Goal: Task Accomplishment & Management: Manage account settings

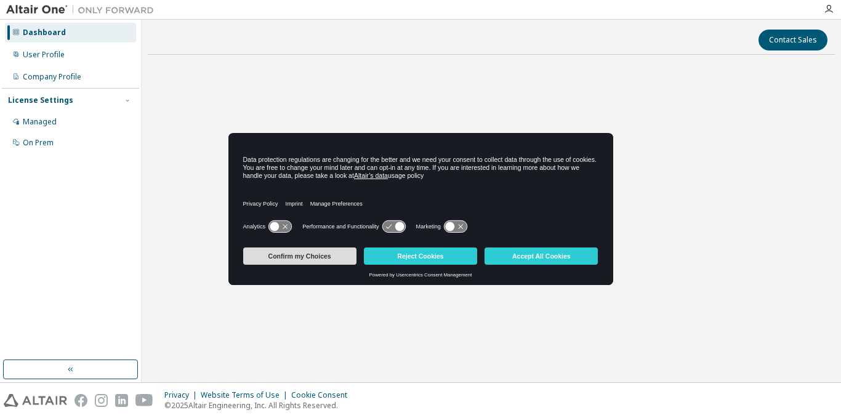
click at [328, 256] on button "Confirm my Choices" at bounding box center [299, 255] width 113 height 17
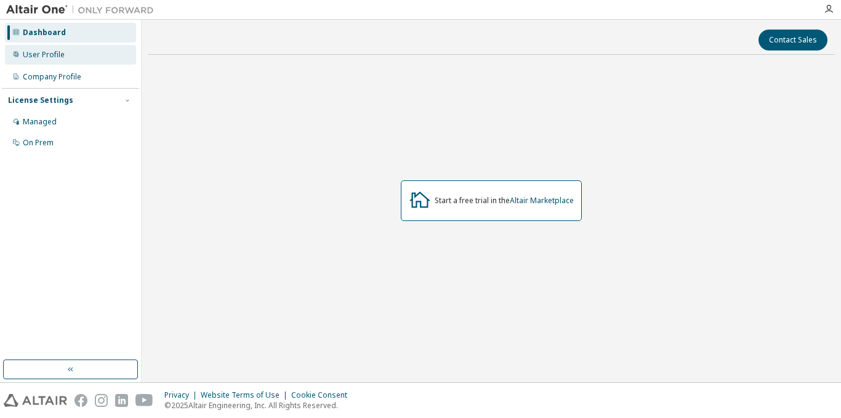
click at [80, 54] on div "User Profile" at bounding box center [70, 55] width 131 height 20
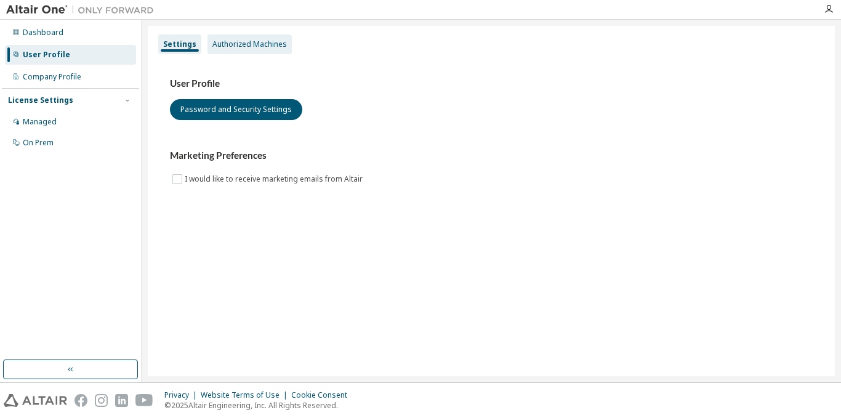
click at [213, 46] on div "Authorized Machines" at bounding box center [249, 44] width 74 height 10
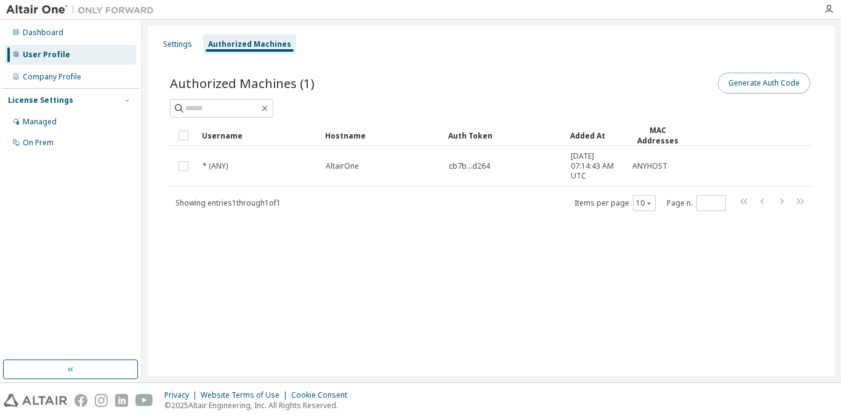
click at [756, 87] on button "Generate Auth Code" at bounding box center [764, 83] width 92 height 21
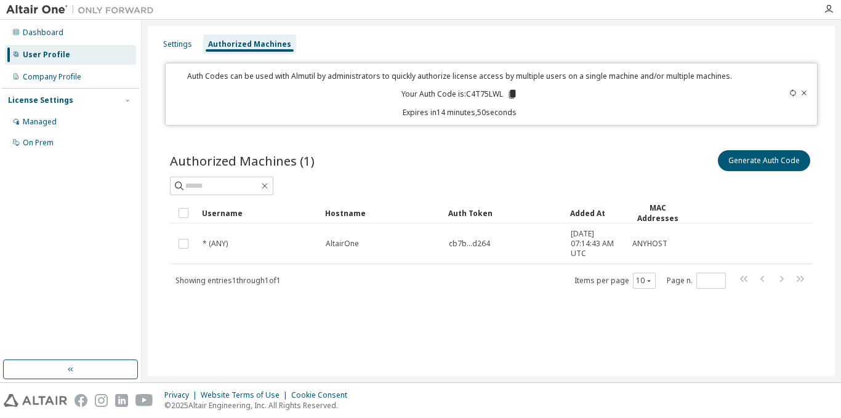
click at [517, 80] on p "Auth Codes can be used with Almutil by administrators to quickly authorize lice…" at bounding box center [459, 76] width 572 height 10
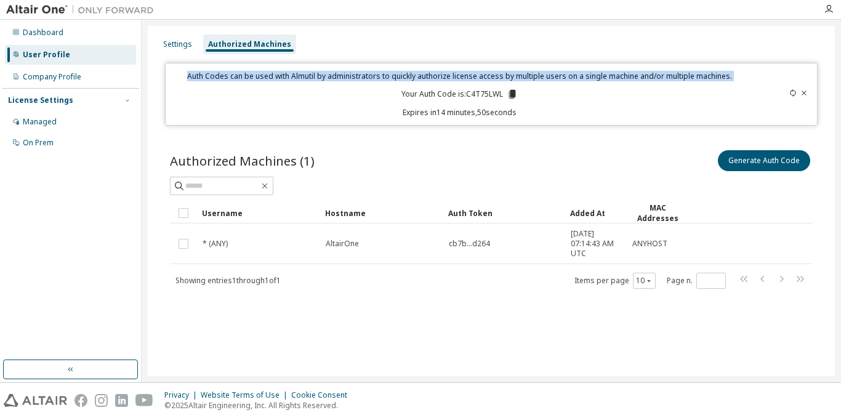
click at [517, 80] on p "Auth Codes can be used with Almutil by administrators to quickly authorize lice…" at bounding box center [459, 76] width 572 height 10
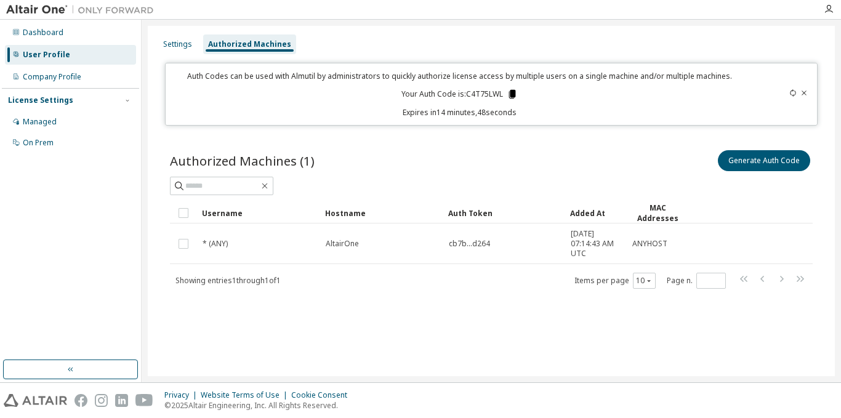
click at [513, 95] on icon at bounding box center [511, 94] width 7 height 9
click at [485, 92] on p "Your Auth Code is: C4T75LWL" at bounding box center [459, 94] width 116 height 11
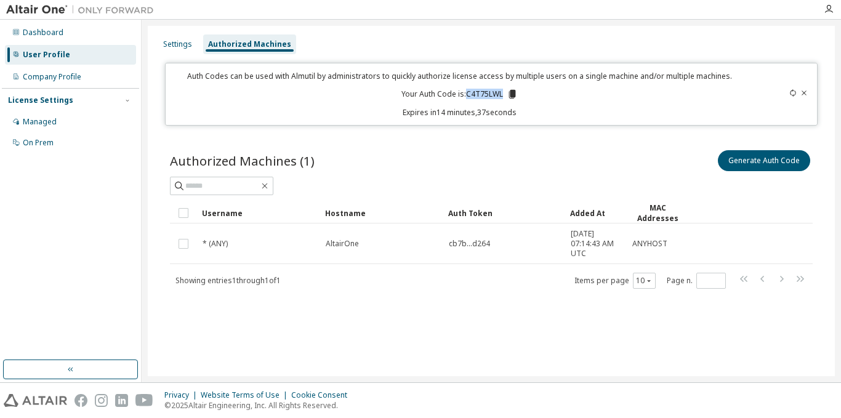
click at [598, 362] on div "Settings Authorized Machines Auth Codes can be used with Almutil by administrat…" at bounding box center [491, 201] width 687 height 350
click at [650, 203] on div "MAC Addresses" at bounding box center [658, 213] width 52 height 21
click at [57, 116] on div "Managed" at bounding box center [70, 122] width 131 height 20
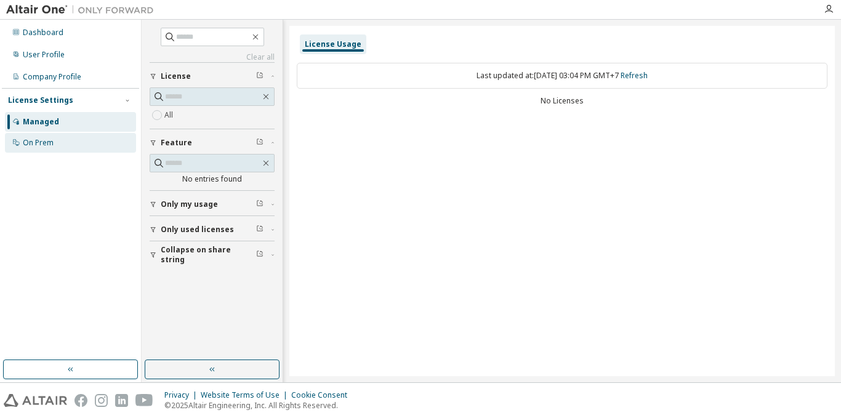
click at [82, 146] on div "On Prem" at bounding box center [70, 143] width 131 height 20
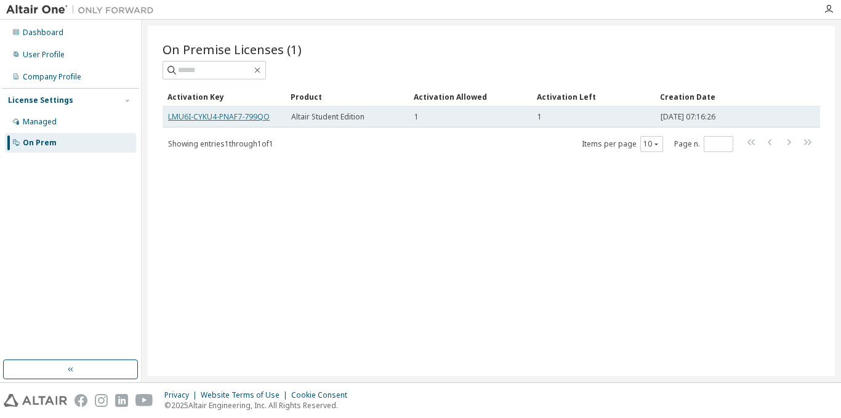
click at [201, 114] on link "LMU6I-CYKU4-PNAF7-799QO" at bounding box center [219, 116] width 102 height 10
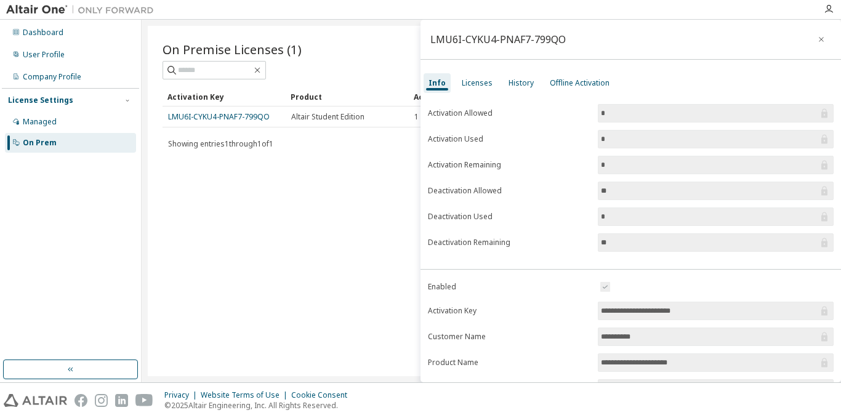
click at [641, 306] on input "**********" at bounding box center [709, 311] width 217 height 12
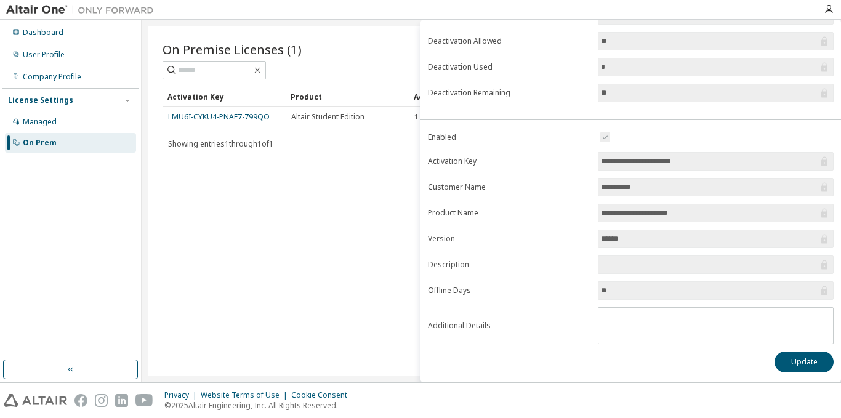
click at [644, 248] on form "**********" at bounding box center [631, 237] width 406 height 214
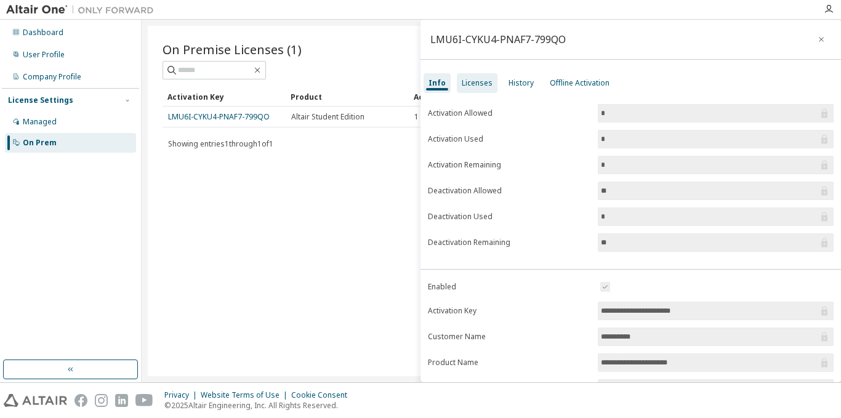
click at [488, 75] on div "Licenses" at bounding box center [477, 83] width 41 height 20
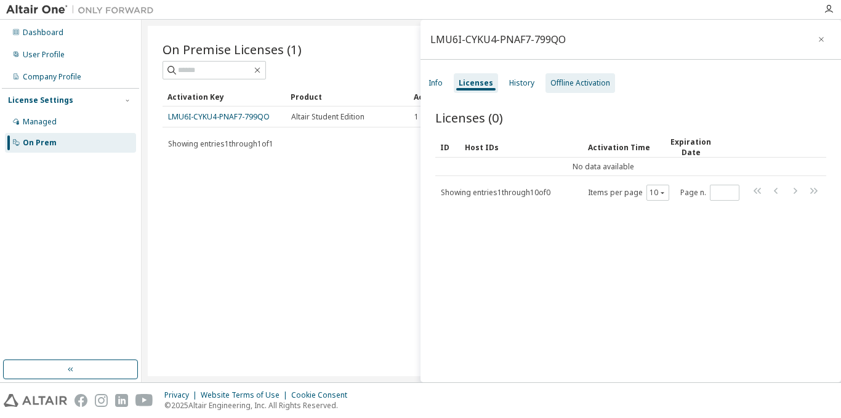
click at [567, 82] on div "Offline Activation" at bounding box center [580, 83] width 60 height 10
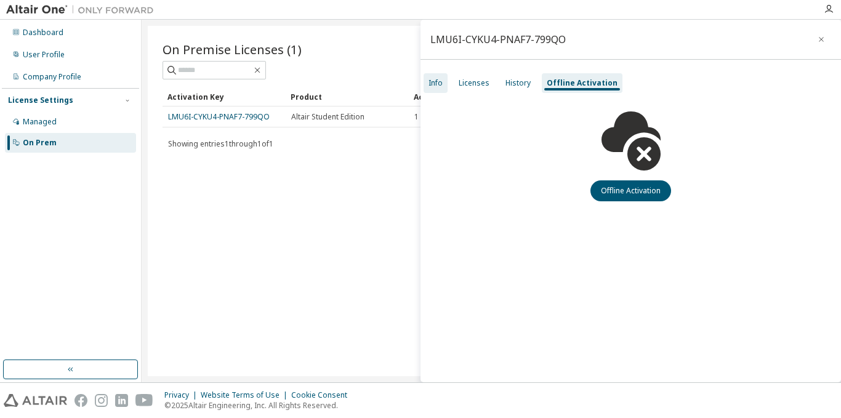
click at [431, 91] on div "Info" at bounding box center [435, 83] width 24 height 20
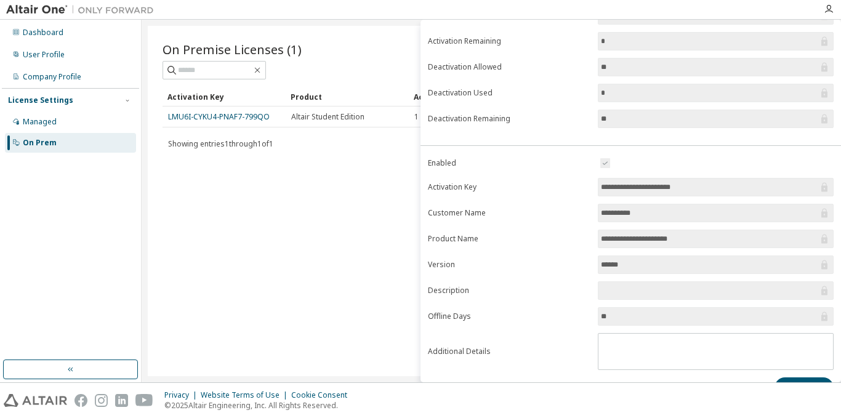
scroll to position [150, 0]
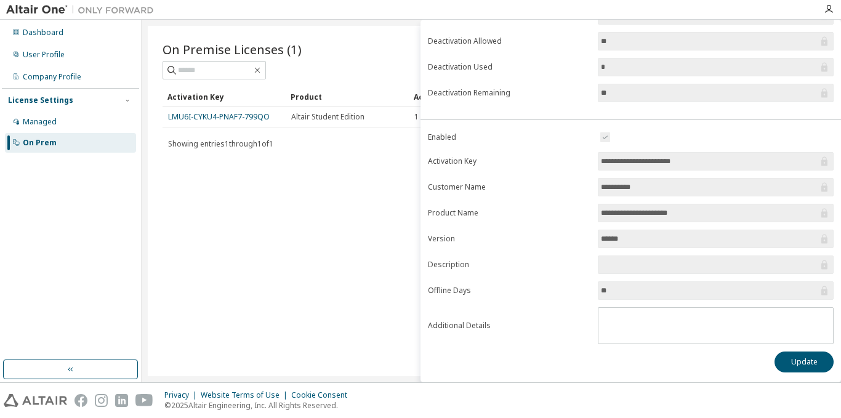
click at [627, 294] on input "**" at bounding box center [709, 290] width 217 height 12
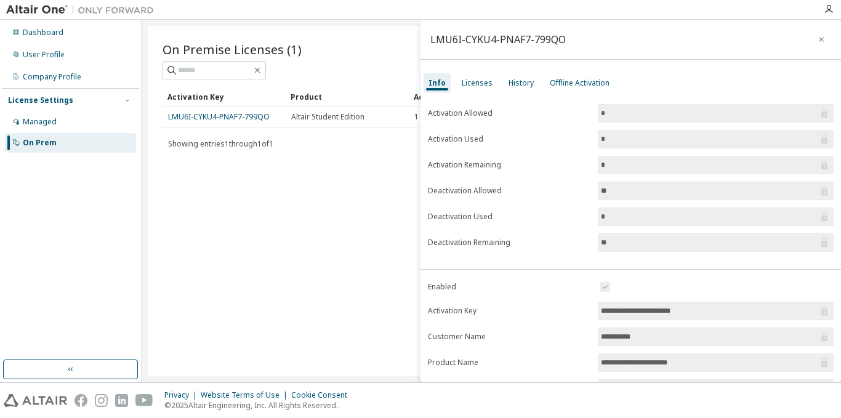
click at [657, 150] on form "Activation Allowed * Activation Used * Activation Remaining * Deactivation Allo…" at bounding box center [631, 178] width 406 height 148
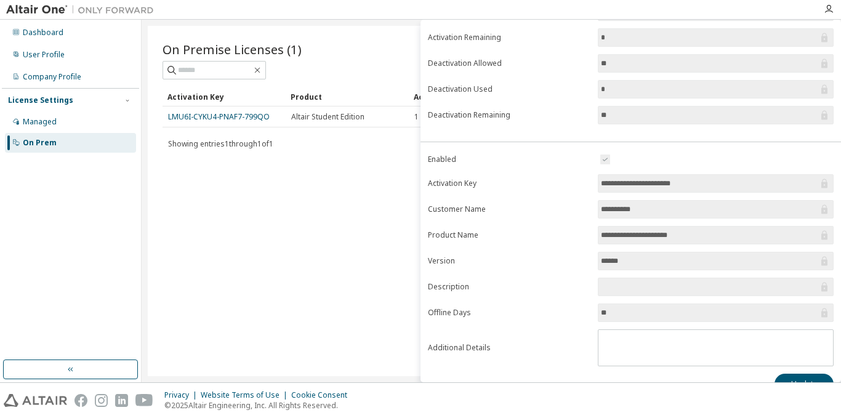
scroll to position [150, 0]
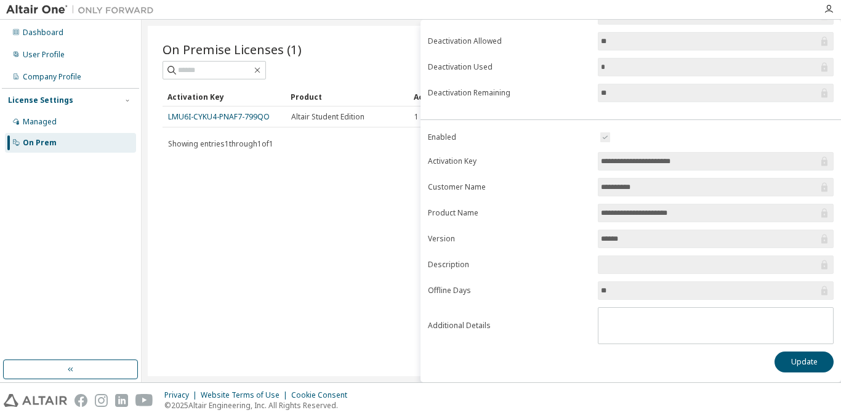
click at [645, 207] on input "**********" at bounding box center [709, 213] width 217 height 12
click at [627, 195] on span "*********" at bounding box center [716, 187] width 236 height 18
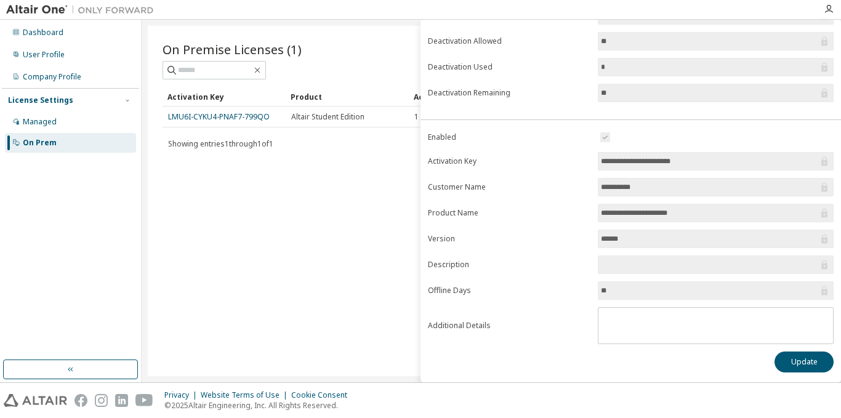
click at [204, 211] on div "On Premise Licenses (1) Clear Load Save Save As Field Operator Value Select fil…" at bounding box center [491, 201] width 687 height 350
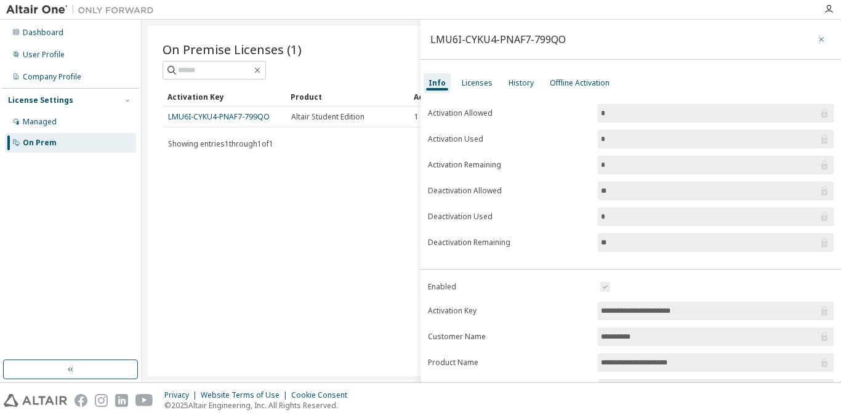
click at [821, 37] on button "button" at bounding box center [821, 40] width 20 height 20
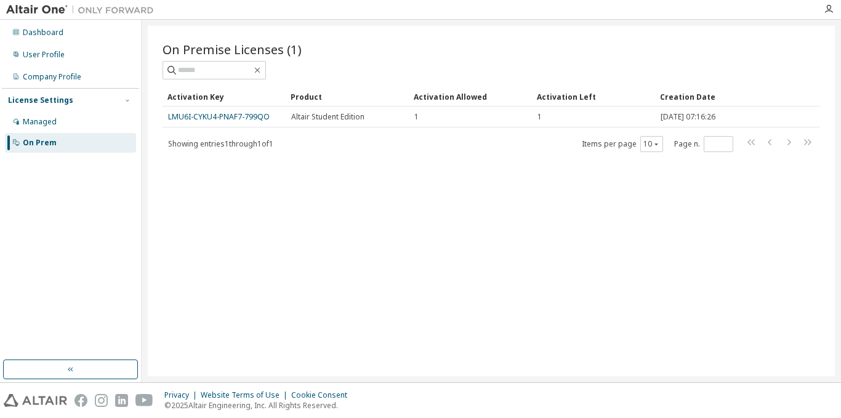
click at [199, 167] on div "On Premise Licenses (1) Clear Load Save Save As Field Operator Value Select fil…" at bounding box center [491, 201] width 687 height 350
click at [102, 125] on div "Managed" at bounding box center [70, 122] width 131 height 20
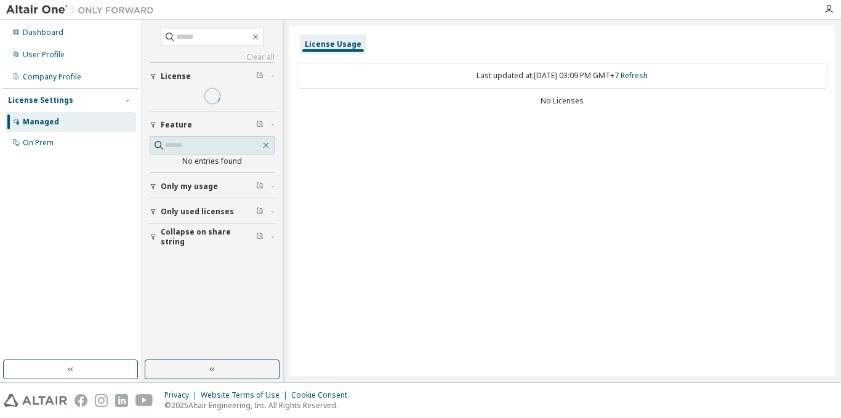
click at [227, 74] on div "License" at bounding box center [216, 76] width 110 height 10
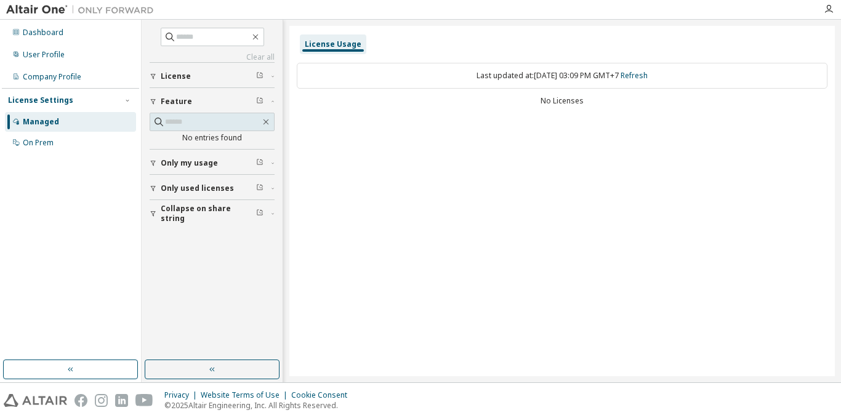
click at [185, 79] on span "License" at bounding box center [176, 76] width 30 height 10
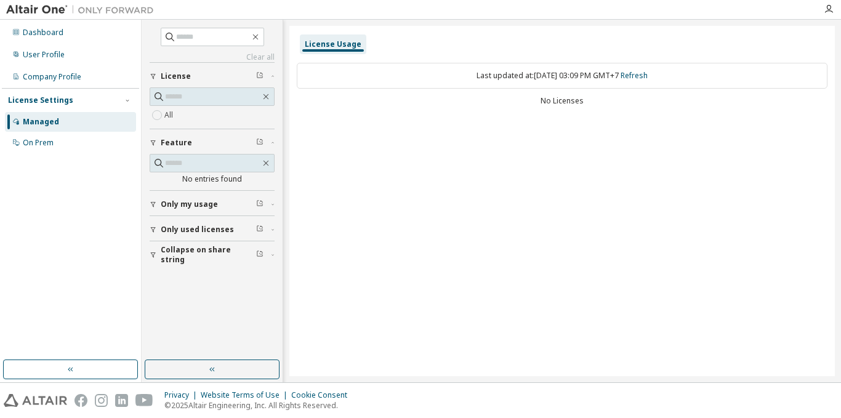
click at [259, 73] on icon "button" at bounding box center [259, 74] width 7 height 7
click at [218, 201] on div "Only my usage" at bounding box center [216, 204] width 110 height 10
click at [218, 211] on button "Only my usage" at bounding box center [212, 204] width 125 height 27
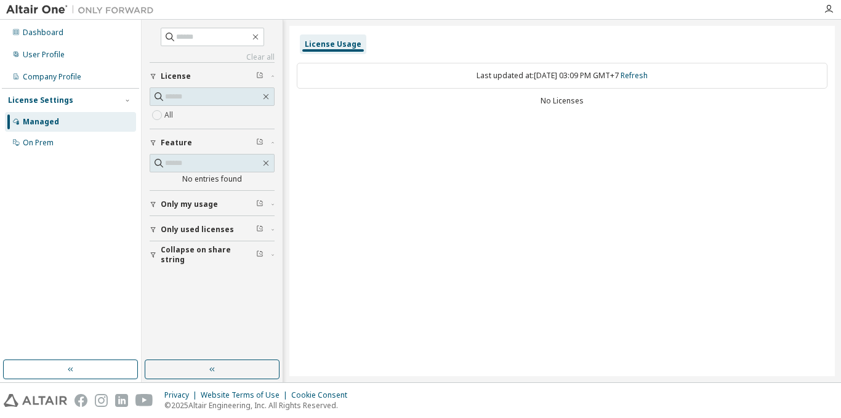
click at [191, 70] on button "License" at bounding box center [212, 76] width 125 height 27
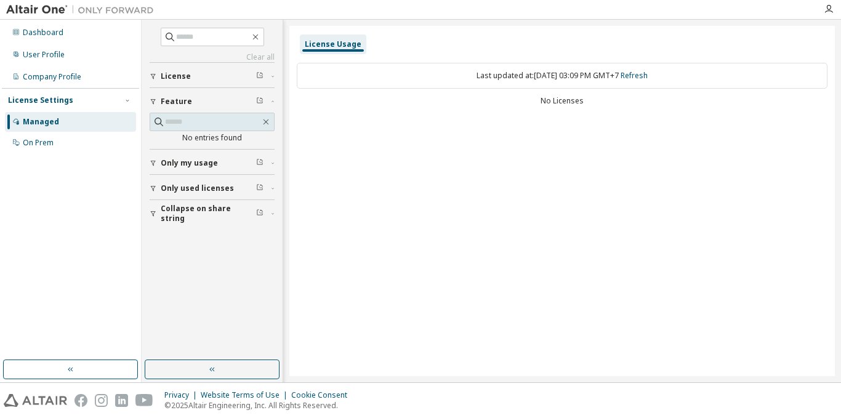
click at [191, 73] on div "License" at bounding box center [216, 76] width 110 height 10
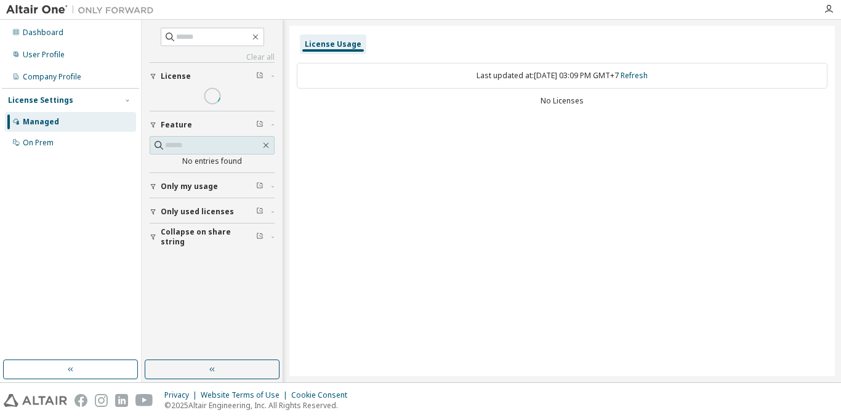
click at [170, 110] on div at bounding box center [212, 98] width 125 height 23
click at [92, 63] on div "User Profile" at bounding box center [70, 55] width 131 height 20
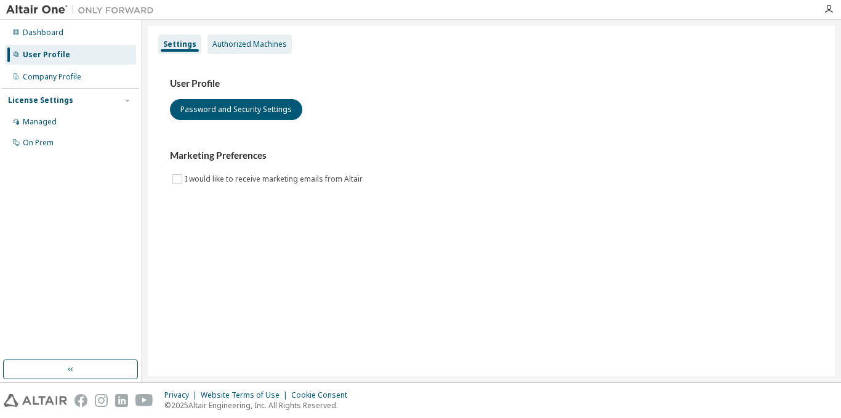
click at [281, 41] on div "Authorized Machines" at bounding box center [249, 44] width 74 height 10
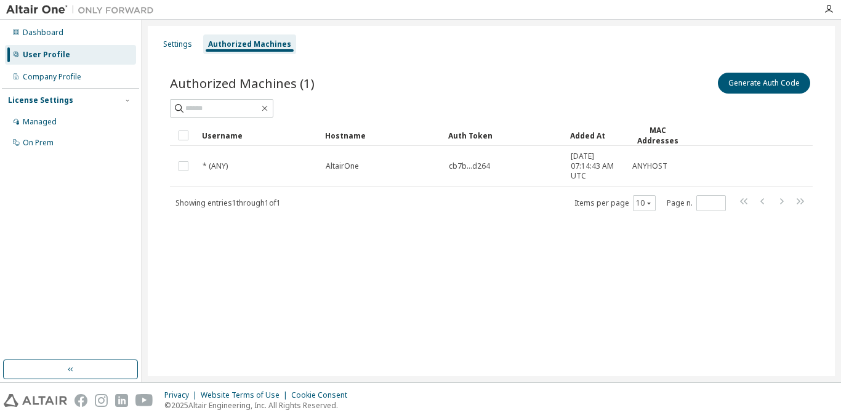
click at [334, 161] on span "AltairOne" at bounding box center [342, 166] width 33 height 10
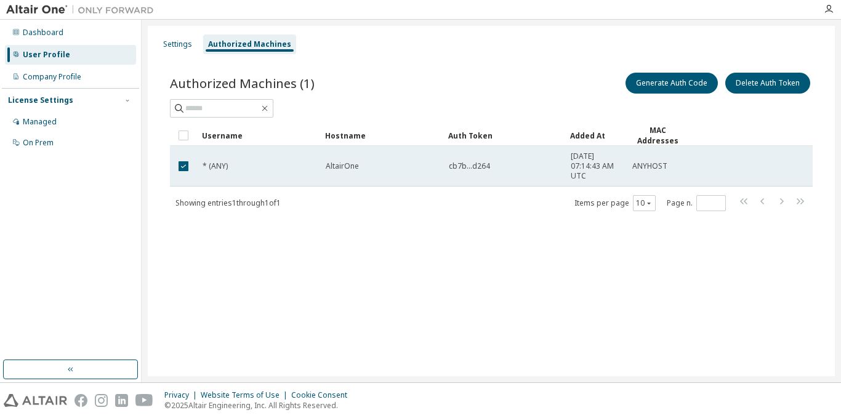
click at [465, 170] on span "cb7b...d264" at bounding box center [469, 166] width 41 height 10
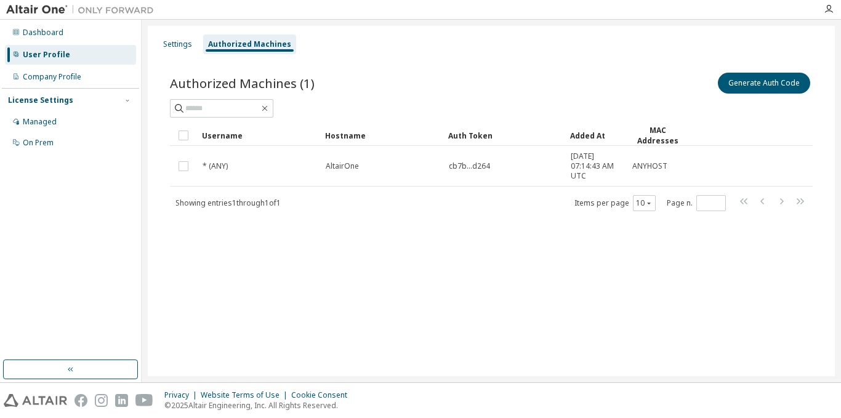
click at [465, 170] on span "cb7b...d264" at bounding box center [469, 166] width 41 height 10
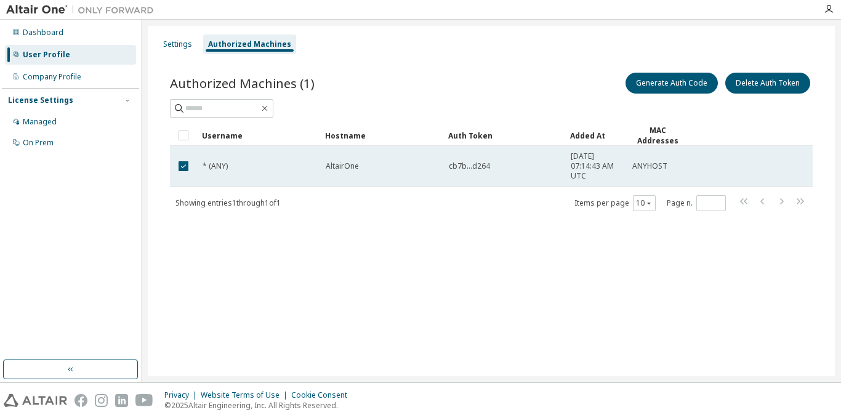
click at [649, 158] on td "ANYHOST" at bounding box center [658, 166] width 62 height 41
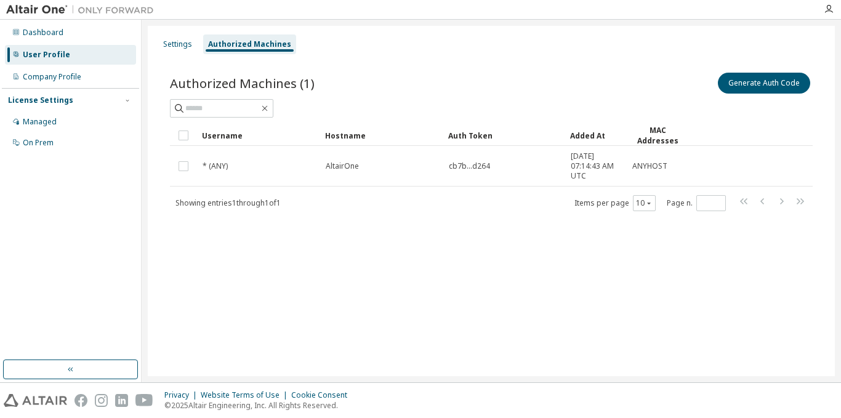
click at [649, 158] on td "ANYHOST" at bounding box center [658, 166] width 62 height 41
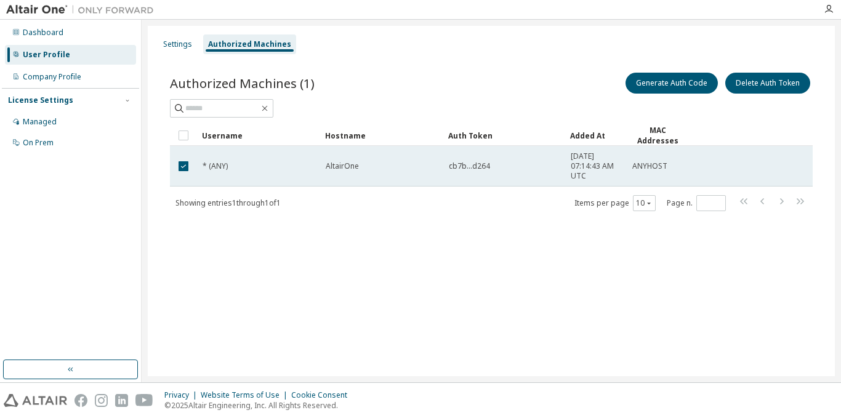
click at [477, 162] on span "cb7b...d264" at bounding box center [469, 166] width 41 height 10
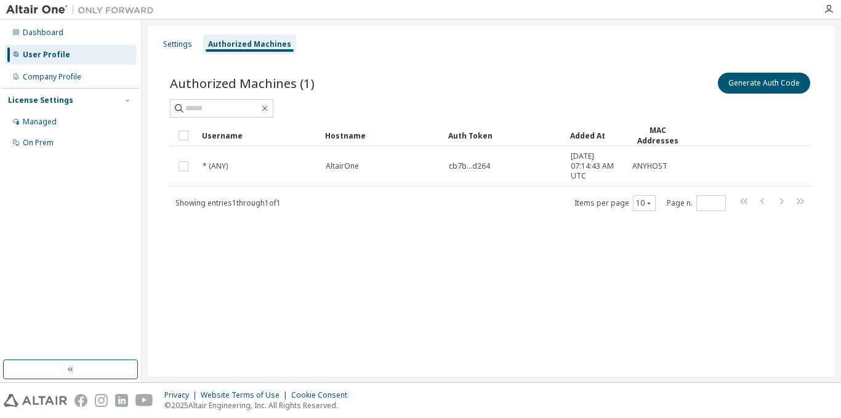
click at [477, 162] on span "cb7b...d264" at bounding box center [469, 166] width 41 height 10
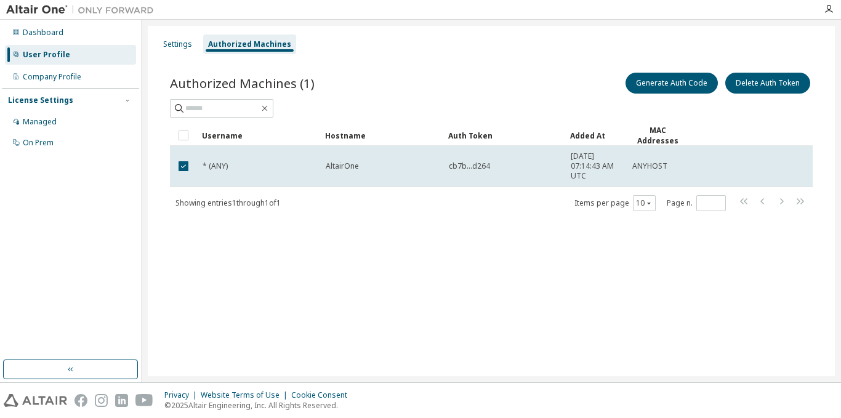
click at [477, 162] on span "cb7b...d264" at bounding box center [469, 166] width 41 height 10
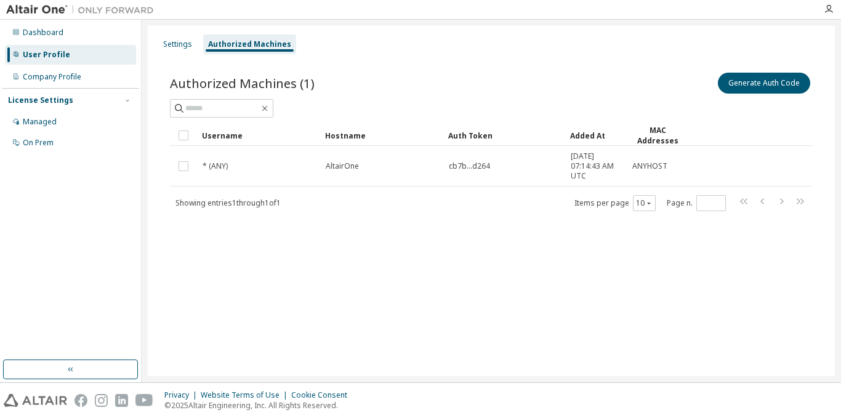
click at [477, 162] on span "cb7b...d264" at bounding box center [469, 166] width 41 height 10
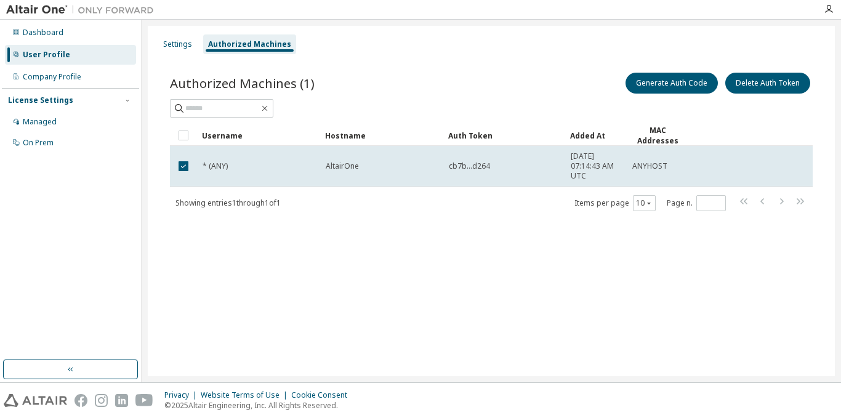
click at [477, 162] on span "cb7b...d264" at bounding box center [469, 166] width 41 height 10
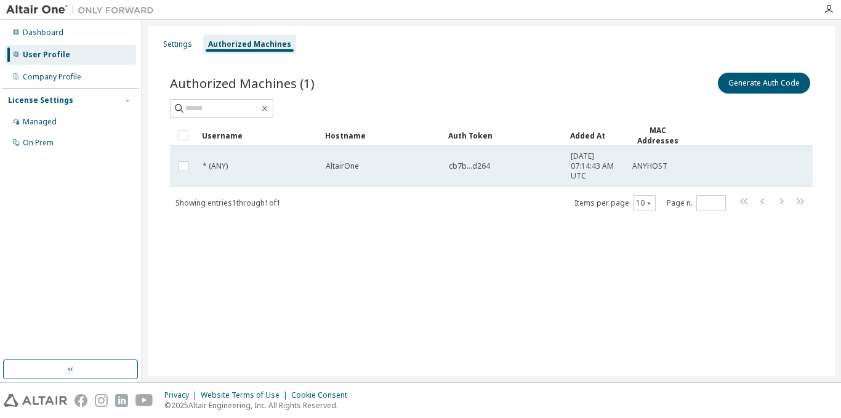
click at [251, 174] on td "* (ANY)" at bounding box center [258, 166] width 123 height 41
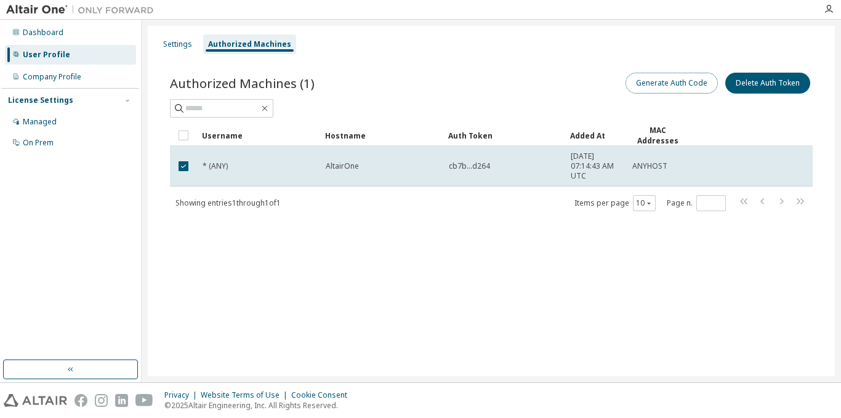
click at [676, 87] on button "Generate Auth Code" at bounding box center [671, 83] width 92 height 21
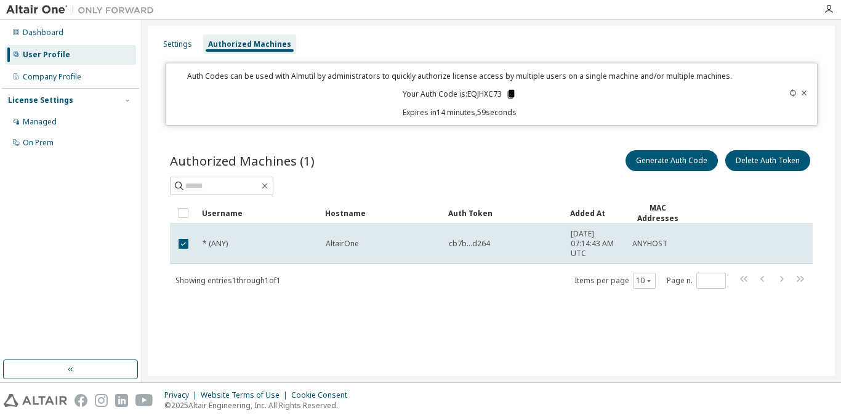
click at [510, 94] on icon at bounding box center [510, 94] width 7 height 9
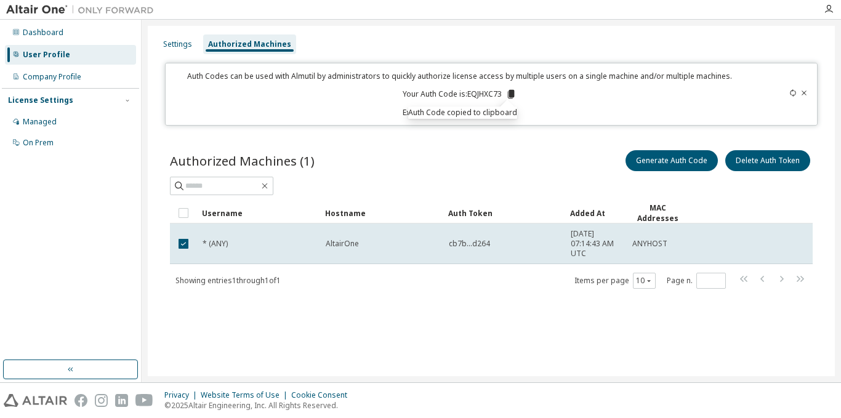
click at [673, 121] on div "Auth Codes can be used with Almutil by administrators to quickly authorize lice…" at bounding box center [491, 94] width 652 height 63
click at [175, 44] on div "Settings" at bounding box center [177, 44] width 29 height 10
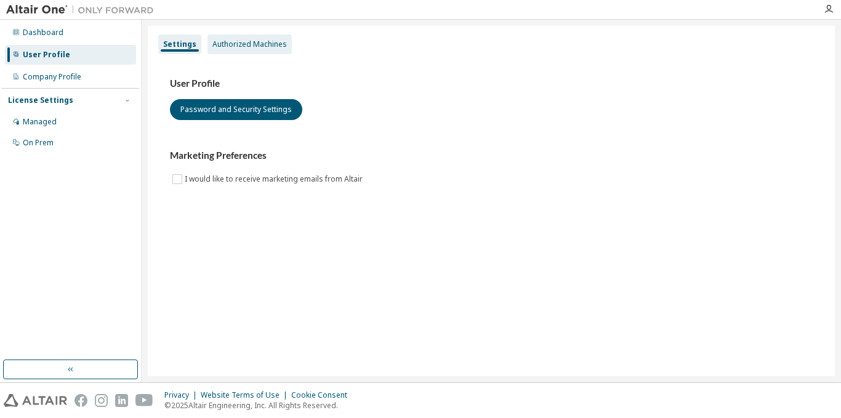
click at [225, 35] on div "Authorized Machines" at bounding box center [249, 44] width 84 height 20
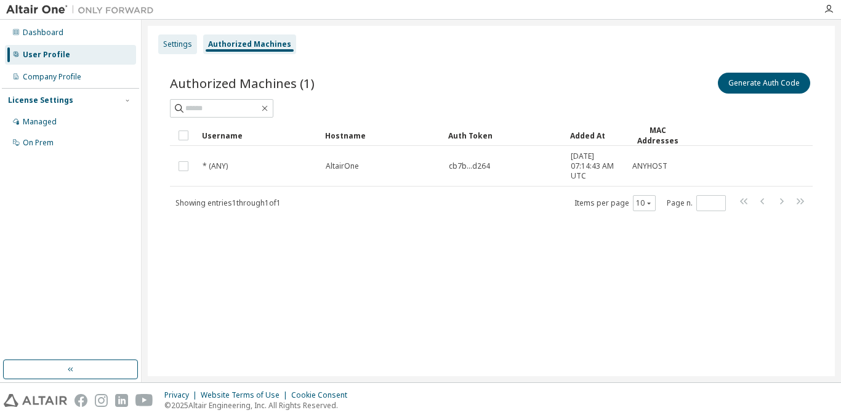
click at [196, 41] on div "Settings" at bounding box center [177, 44] width 39 height 20
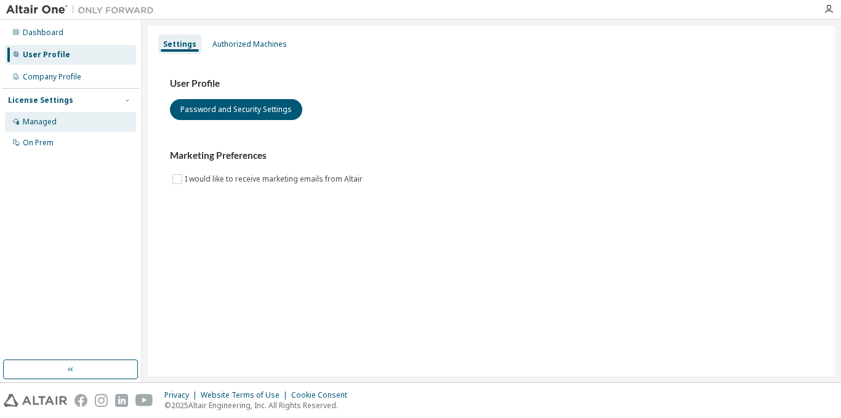
click at [50, 116] on div "Managed" at bounding box center [70, 122] width 131 height 20
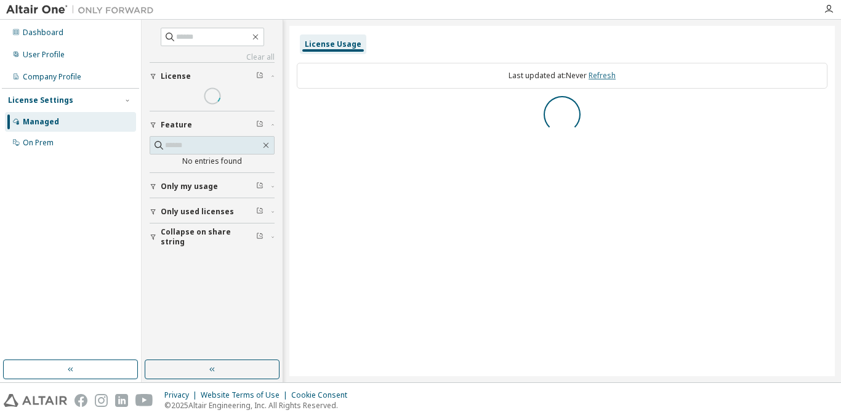
click at [595, 77] on link "Refresh" at bounding box center [601, 75] width 27 height 10
click at [73, 376] on button "button" at bounding box center [70, 369] width 135 height 20
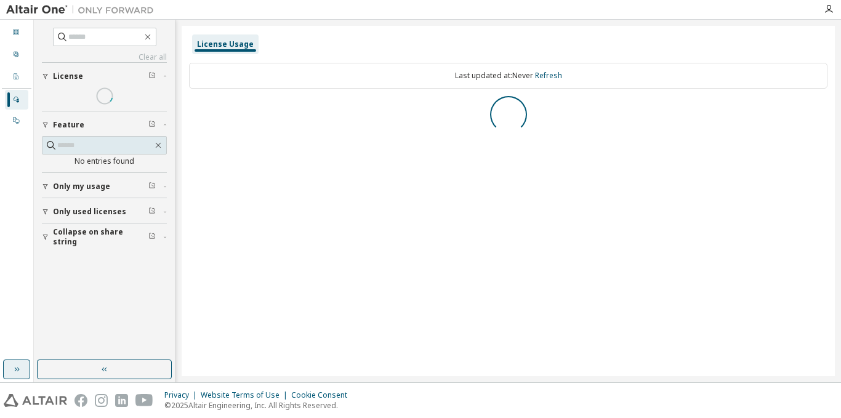
click at [73, 376] on button "button" at bounding box center [104, 369] width 135 height 20
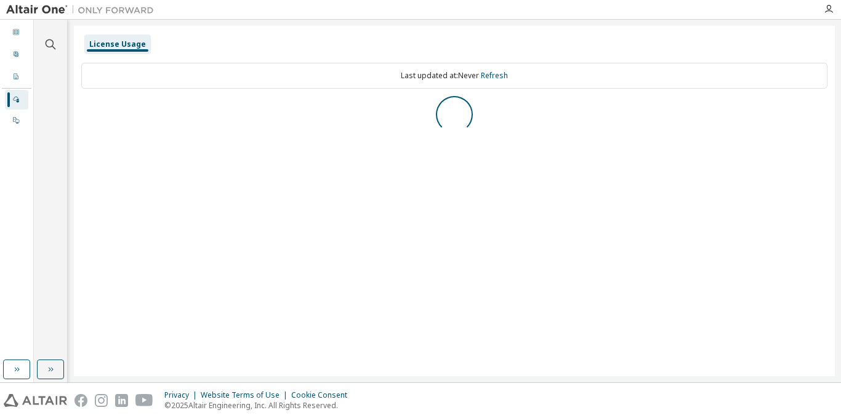
click at [30, 9] on img at bounding box center [83, 10] width 154 height 12
click at [18, 34] on icon at bounding box center [15, 31] width 7 height 7
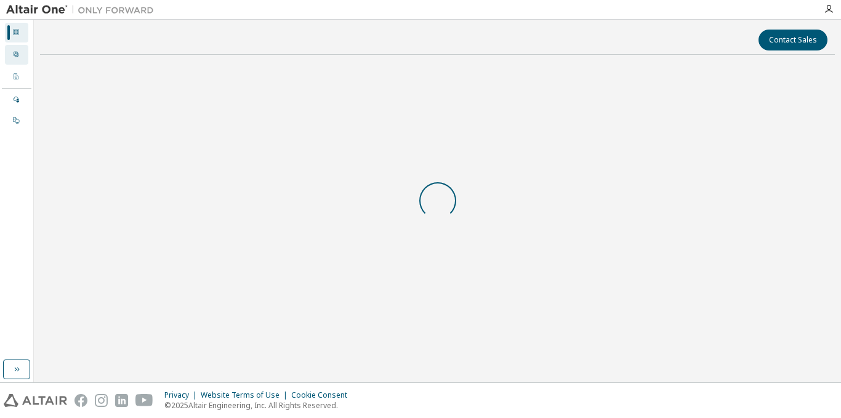
click at [18, 49] on div "User Profile" at bounding box center [16, 55] width 23 height 20
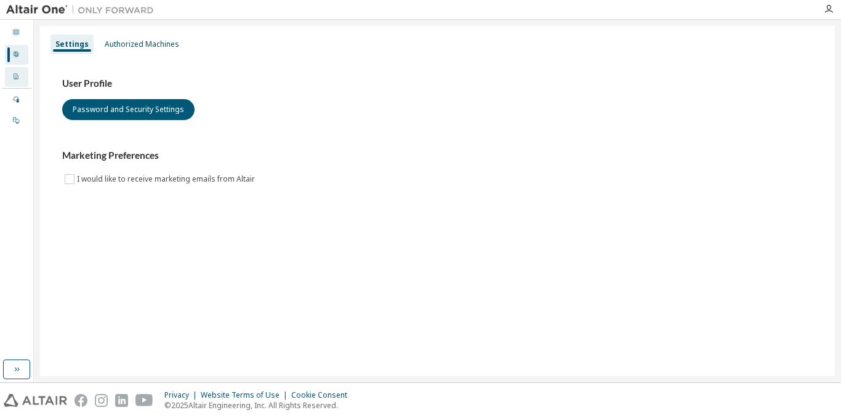
click at [17, 74] on icon at bounding box center [15, 76] width 7 height 7
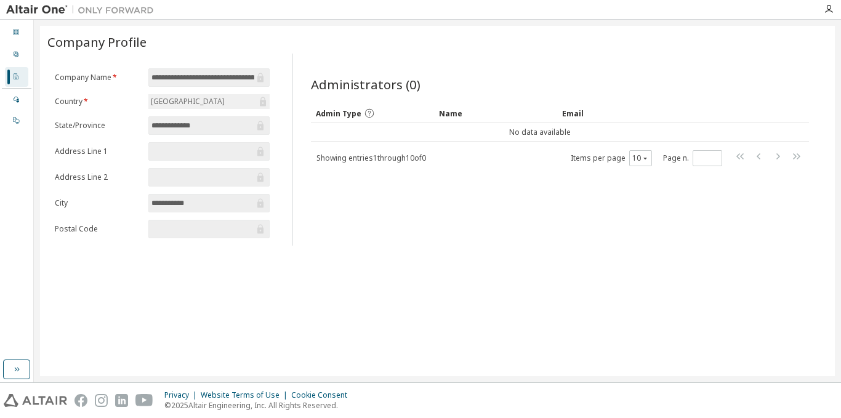
click at [183, 89] on form "**********" at bounding box center [162, 153] width 215 height 170
click at [180, 114] on form "**********" at bounding box center [162, 153] width 215 height 170
click at [20, 100] on div "Managed" at bounding box center [16, 100] width 23 height 20
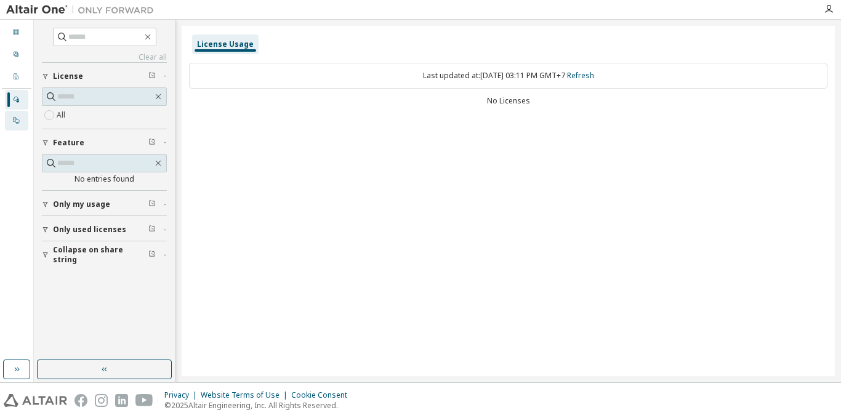
click at [23, 120] on div "On Prem" at bounding box center [16, 121] width 23 height 20
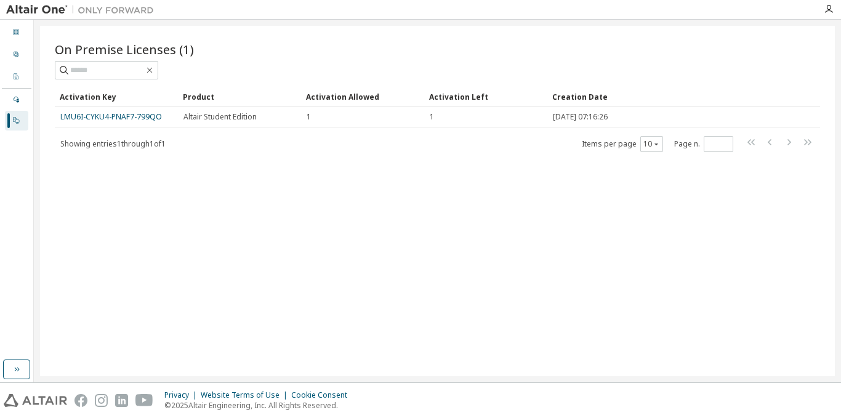
click at [142, 52] on span "On Premise Licenses (1)" at bounding box center [124, 49] width 139 height 17
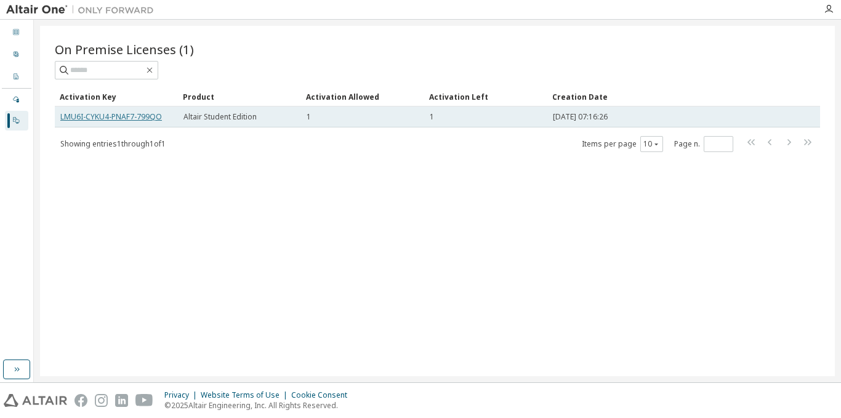
click at [132, 113] on link "LMU6I-CYKU4-PNAF7-799QO" at bounding box center [111, 116] width 102 height 10
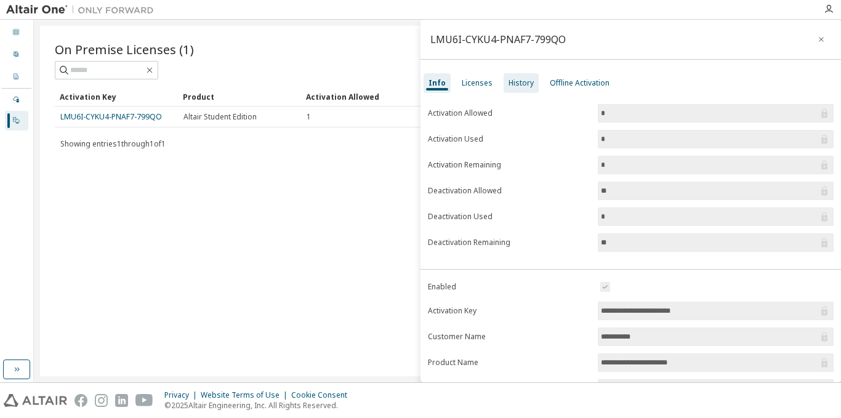
click at [512, 92] on div "History" at bounding box center [521, 83] width 35 height 20
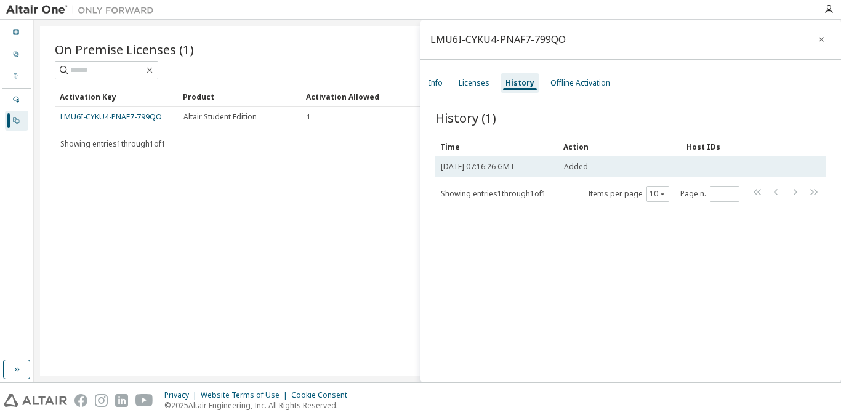
click at [699, 170] on td at bounding box center [735, 166] width 109 height 21
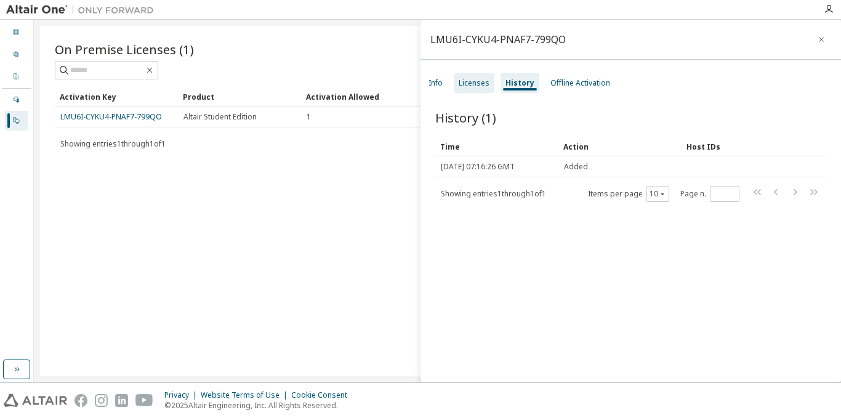
click at [461, 81] on div "Licenses" at bounding box center [474, 83] width 31 height 10
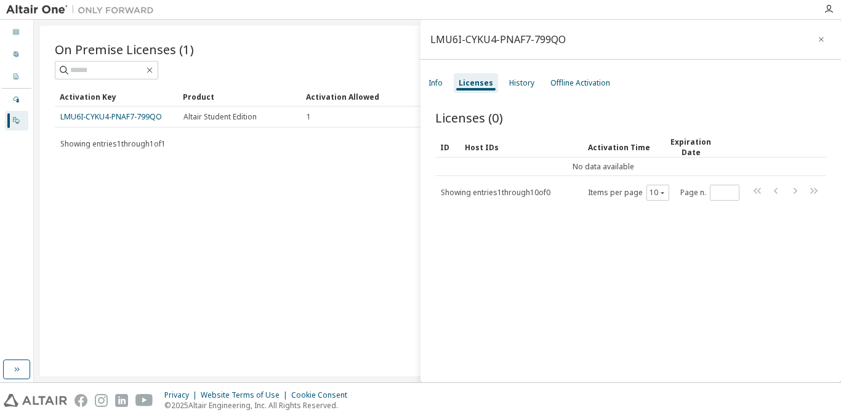
click at [105, 173] on div "On Premise Licenses (1) Clear Load Save Save As Field Operator Value Select fil…" at bounding box center [437, 201] width 795 height 350
click at [14, 24] on div "Dashboard" at bounding box center [16, 33] width 23 height 20
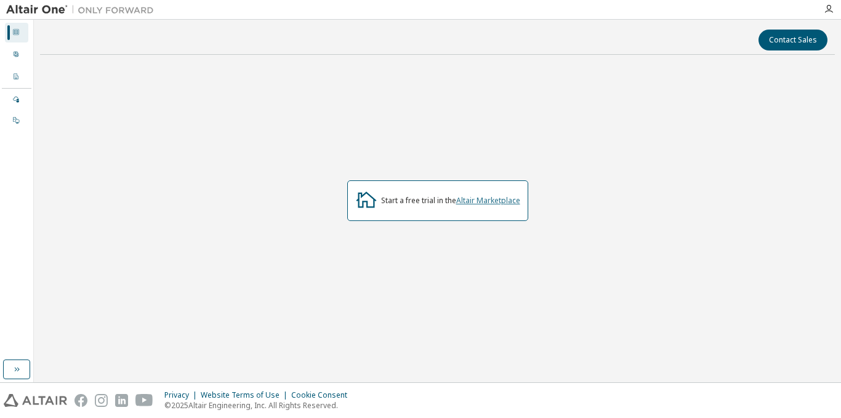
click at [492, 201] on link "Altair Marketplace" at bounding box center [488, 200] width 64 height 10
